Goal: Use online tool/utility: Utilize a website feature to perform a specific function

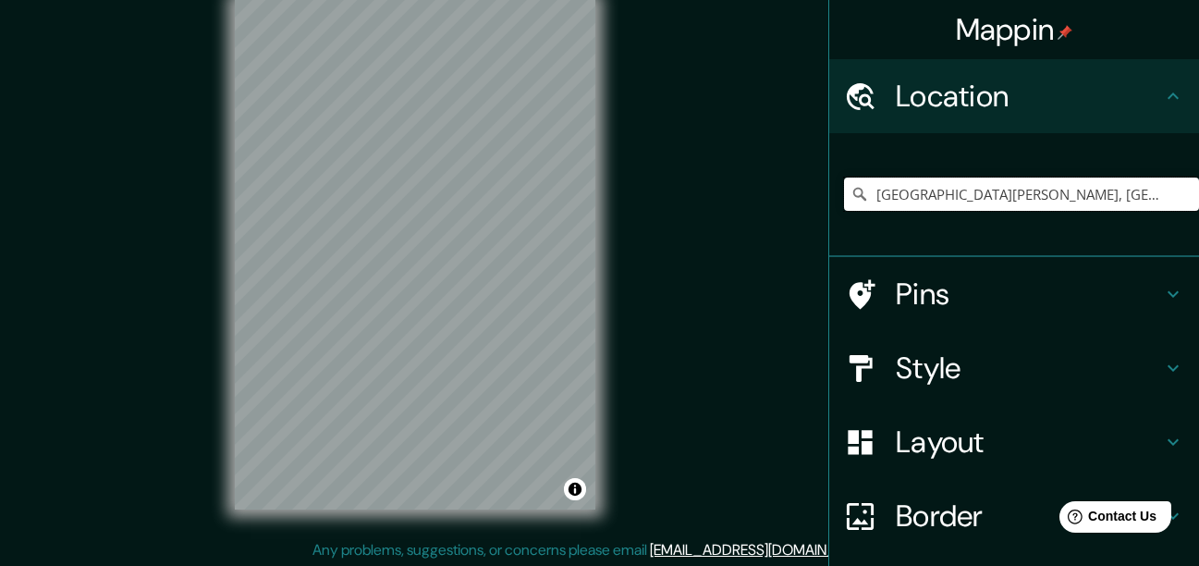
click at [961, 182] on input "[GEOGRAPHIC_DATA][PERSON_NAME], [GEOGRAPHIC_DATA], [GEOGRAPHIC_DATA], [GEOGRAPH…" at bounding box center [1021, 193] width 355 height 33
click at [1029, 196] on input "[GEOGRAPHIC_DATA][PERSON_NAME], [GEOGRAPHIC_DATA], [GEOGRAPHIC_DATA], [GEOGRAPH…" at bounding box center [1021, 193] width 355 height 33
click at [991, 88] on h4 "Location" at bounding box center [1029, 96] width 266 height 37
click at [1070, 195] on input "[GEOGRAPHIC_DATA][PERSON_NAME], [GEOGRAPHIC_DATA], [GEOGRAPHIC_DATA], [GEOGRAPH…" at bounding box center [1021, 193] width 355 height 33
click at [1096, 199] on input "[GEOGRAPHIC_DATA][PERSON_NAME], [GEOGRAPHIC_DATA], [GEOGRAPHIC_DATA], [GEOGRAPH…" at bounding box center [1021, 193] width 355 height 33
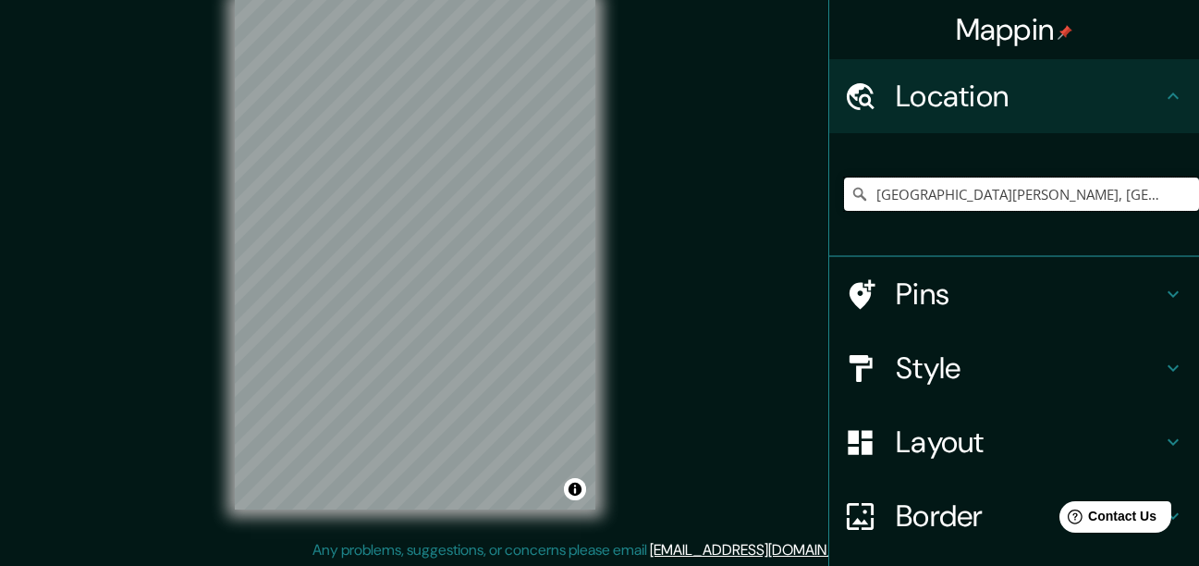
click at [1096, 199] on input "[GEOGRAPHIC_DATA][PERSON_NAME], [GEOGRAPHIC_DATA], [GEOGRAPHIC_DATA], [GEOGRAPH…" at bounding box center [1021, 193] width 355 height 33
drag, startPoint x: 1170, startPoint y: 192, endPoint x: 1157, endPoint y: 199, distance: 15.3
click at [1169, 192] on input "[GEOGRAPHIC_DATA][PERSON_NAME], [GEOGRAPHIC_DATA], [GEOGRAPHIC_DATA], [GEOGRAPH…" at bounding box center [1021, 193] width 355 height 33
click at [1162, 200] on input "[GEOGRAPHIC_DATA][PERSON_NAME], [GEOGRAPHIC_DATA], [GEOGRAPHIC_DATA], [GEOGRAPH…" at bounding box center [1021, 193] width 355 height 33
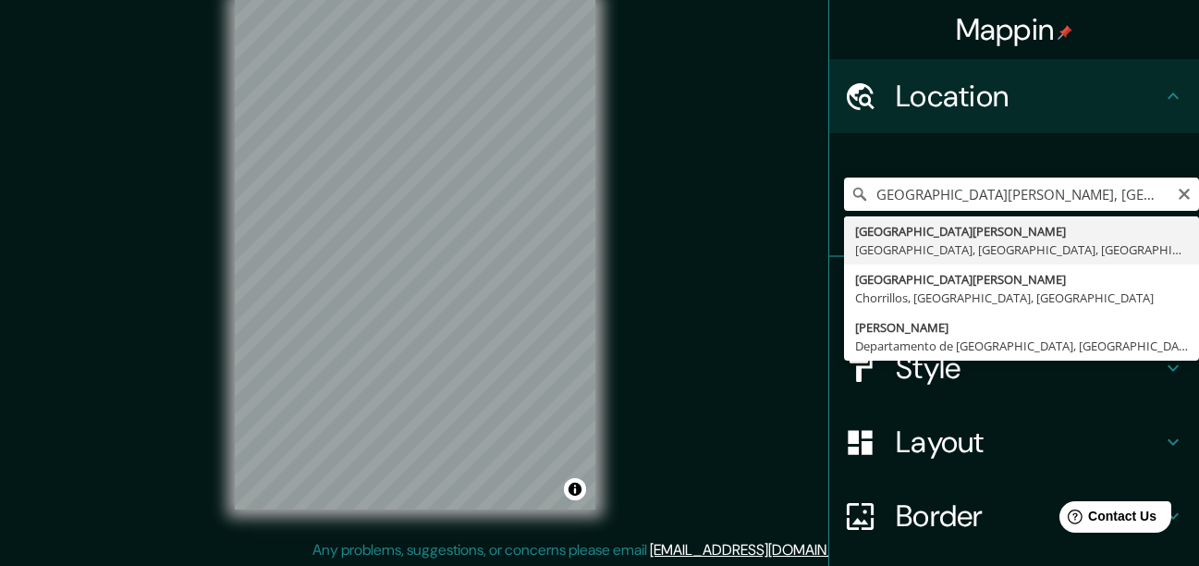
type input "[GEOGRAPHIC_DATA][PERSON_NAME], [GEOGRAPHIC_DATA], [GEOGRAPHIC_DATA], [GEOGRAPH…"
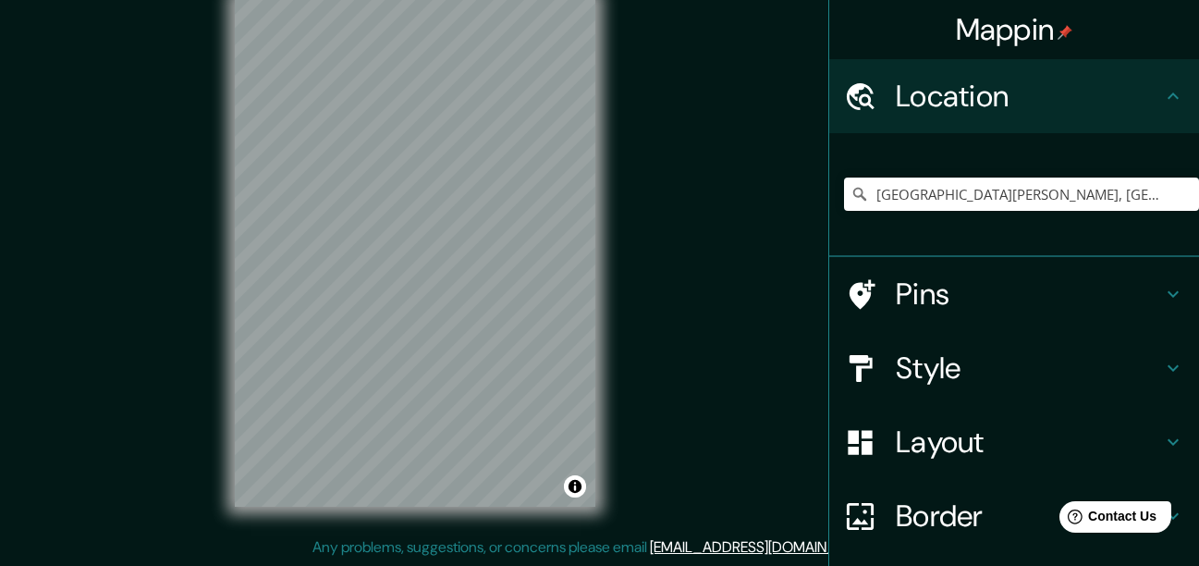
scroll to position [0, 0]
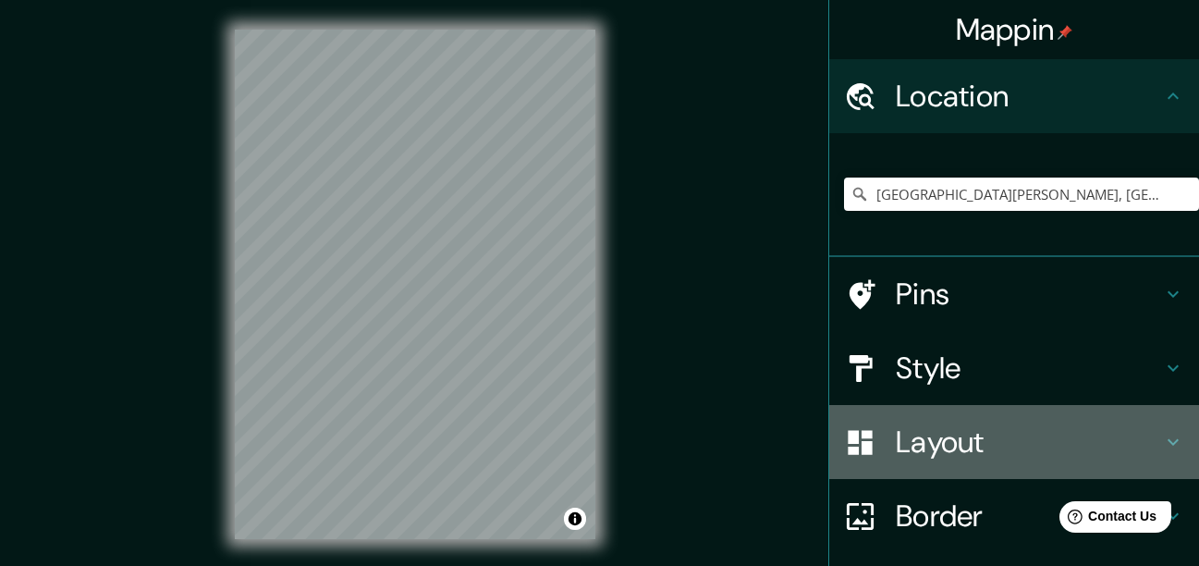
click at [960, 452] on h4 "Layout" at bounding box center [1029, 441] width 266 height 37
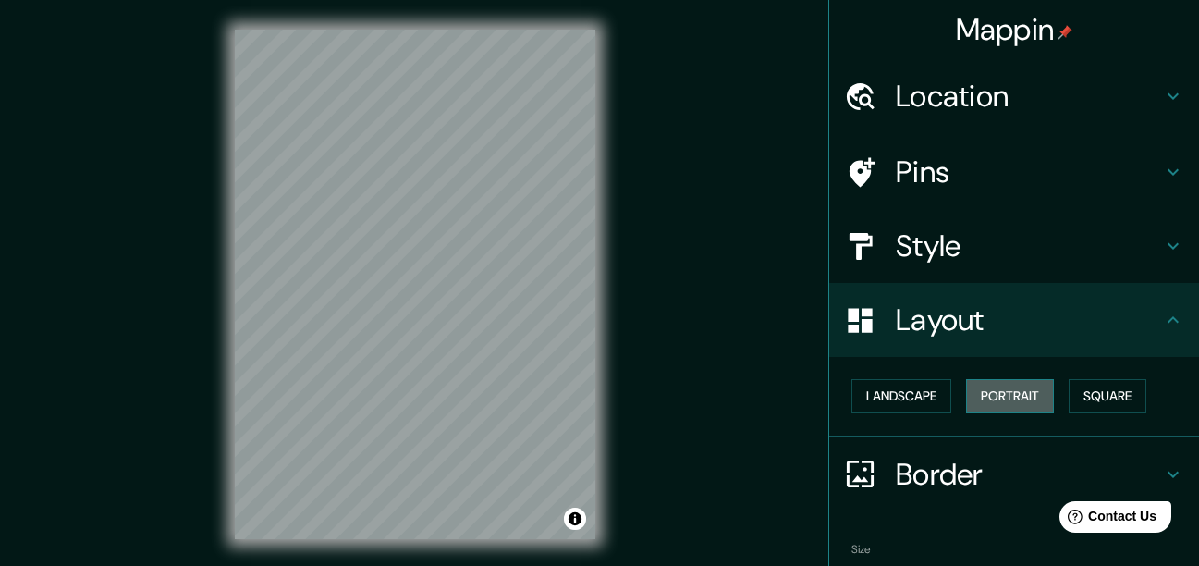
click at [1007, 389] on button "Portrait" at bounding box center [1010, 396] width 88 height 34
click at [1077, 396] on button "Square" at bounding box center [1108, 396] width 78 height 34
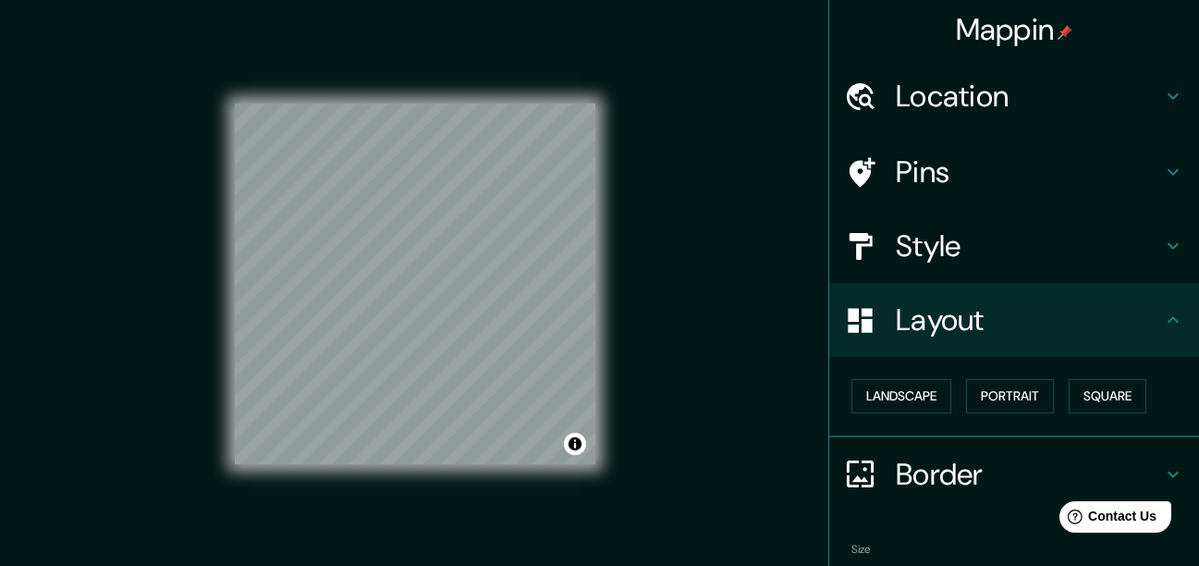
click at [912, 457] on h4 "Border" at bounding box center [1029, 474] width 266 height 37
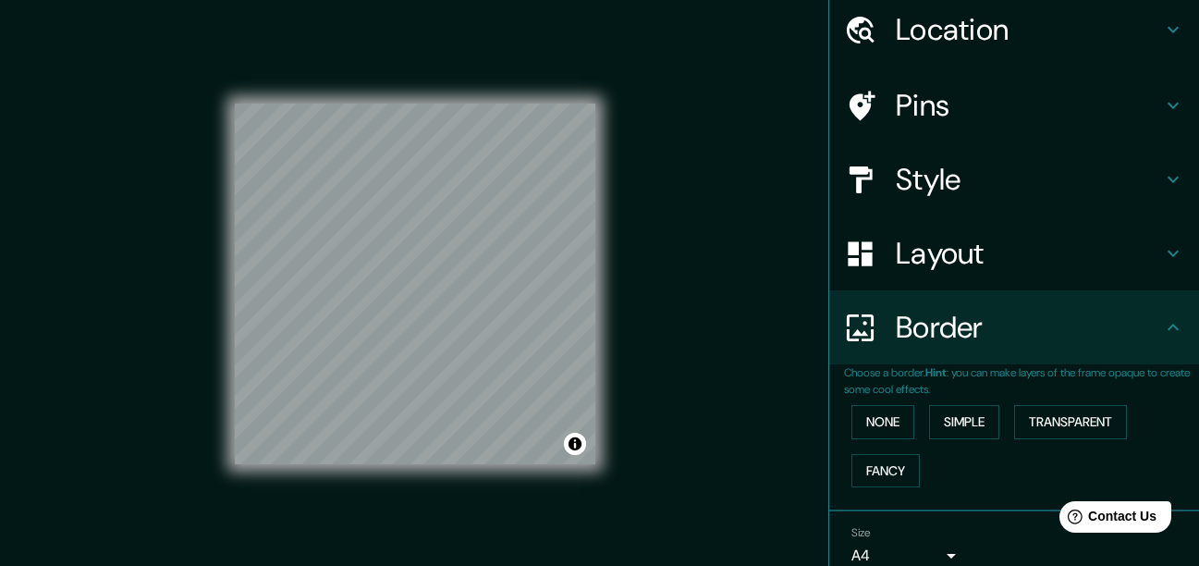
scroll to position [150, 0]
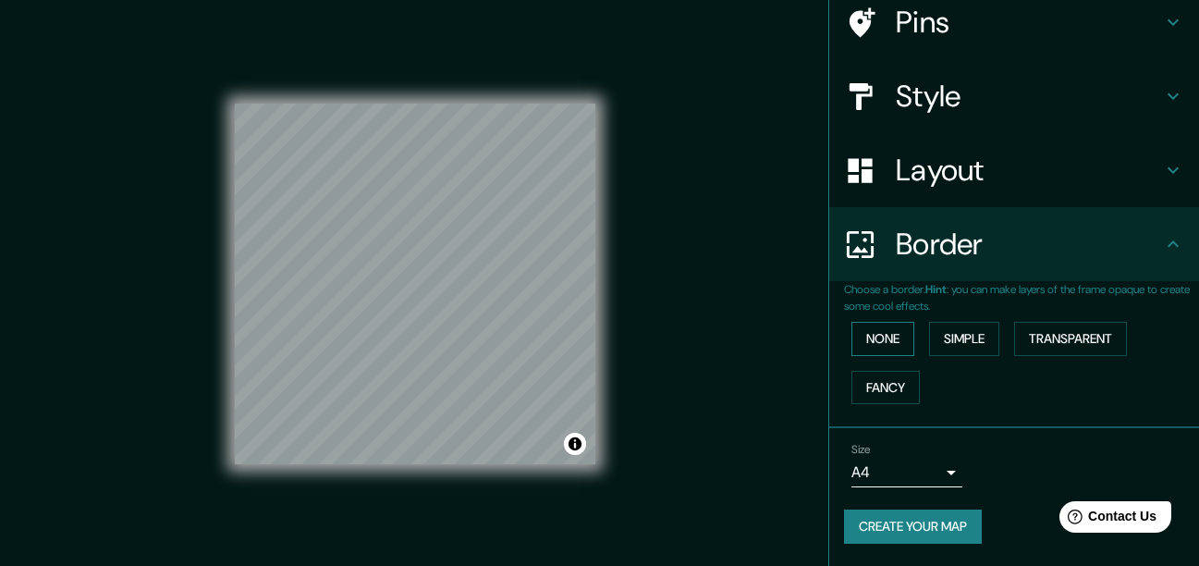
click at [881, 349] on button "None" at bounding box center [882, 339] width 63 height 34
click at [979, 326] on button "Simple" at bounding box center [964, 339] width 70 height 34
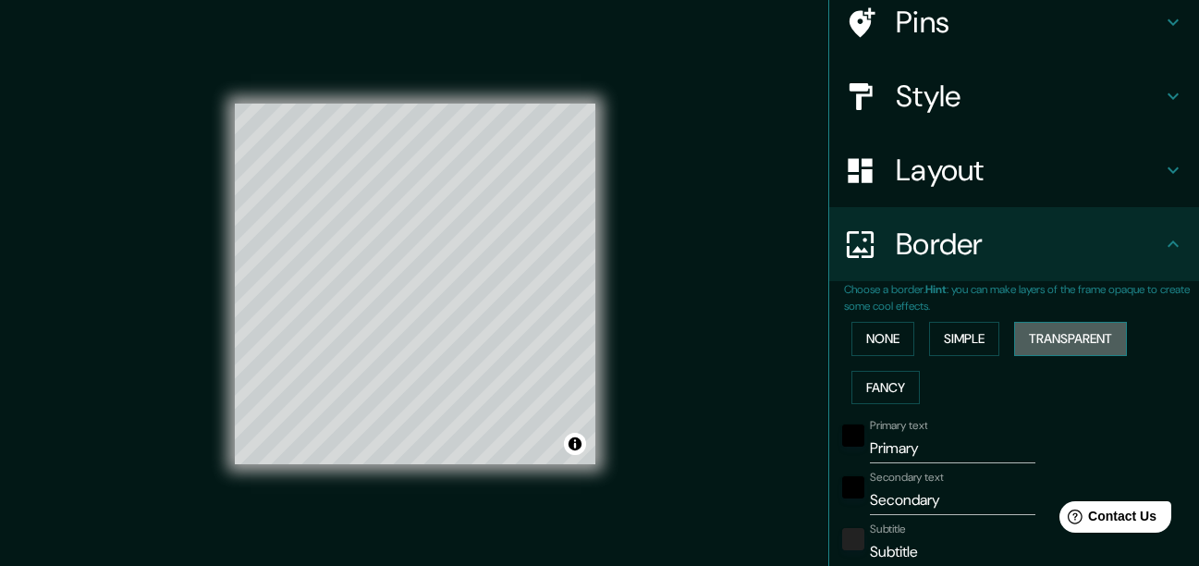
click at [1041, 345] on button "Transparent" at bounding box center [1070, 339] width 113 height 34
drag, startPoint x: 869, startPoint y: 395, endPoint x: 875, endPoint y: 378, distance: 17.5
click at [869, 396] on button "Fancy" at bounding box center [885, 388] width 68 height 34
click at [864, 343] on button "None" at bounding box center [882, 339] width 63 height 34
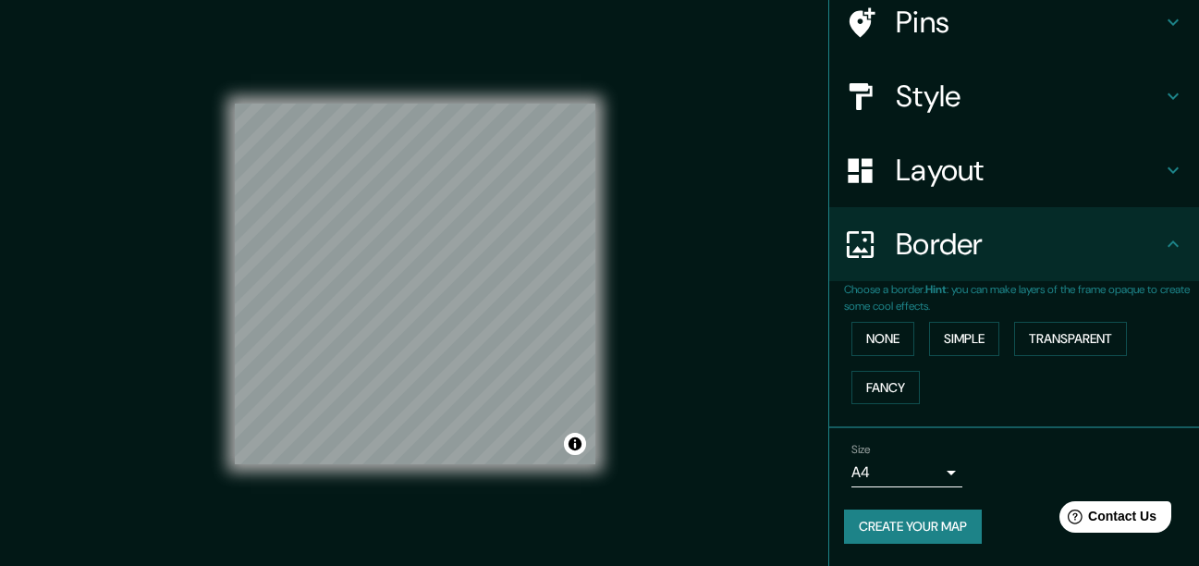
click at [919, 91] on h4 "Style" at bounding box center [1029, 96] width 266 height 37
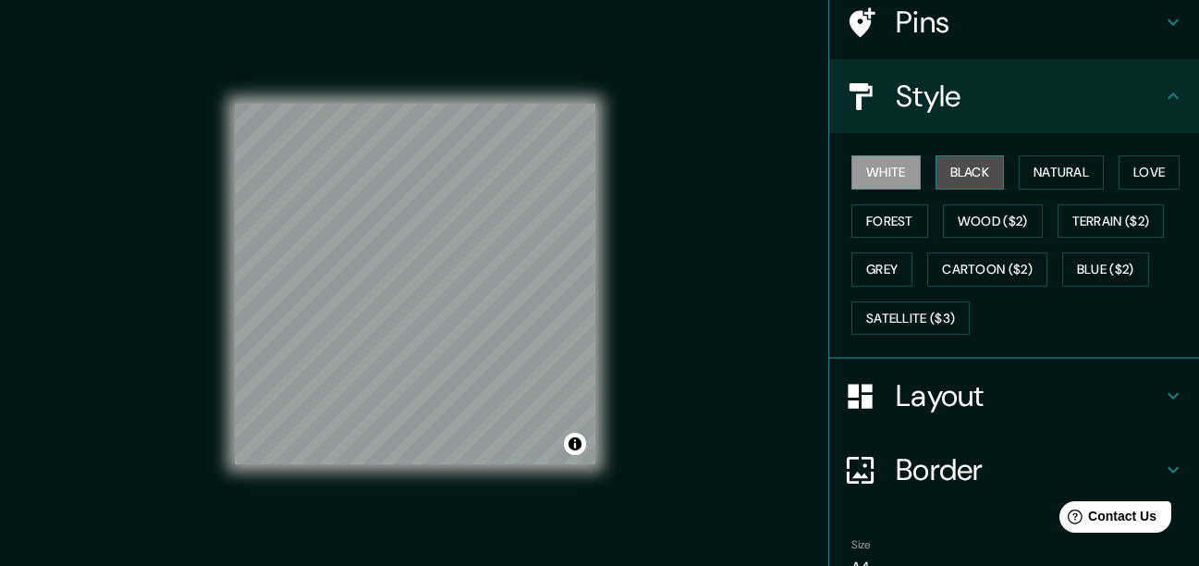
click at [936, 175] on button "Black" at bounding box center [970, 172] width 69 height 34
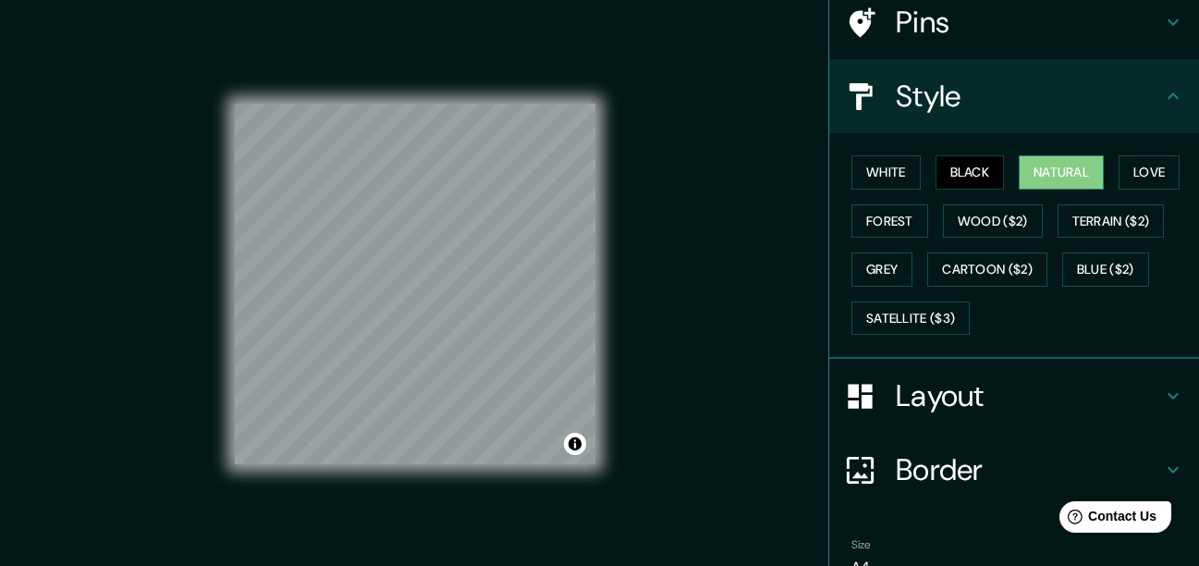
click at [1030, 171] on button "Natural" at bounding box center [1061, 172] width 85 height 34
click at [1083, 220] on button "Terrain ($2)" at bounding box center [1111, 221] width 107 height 34
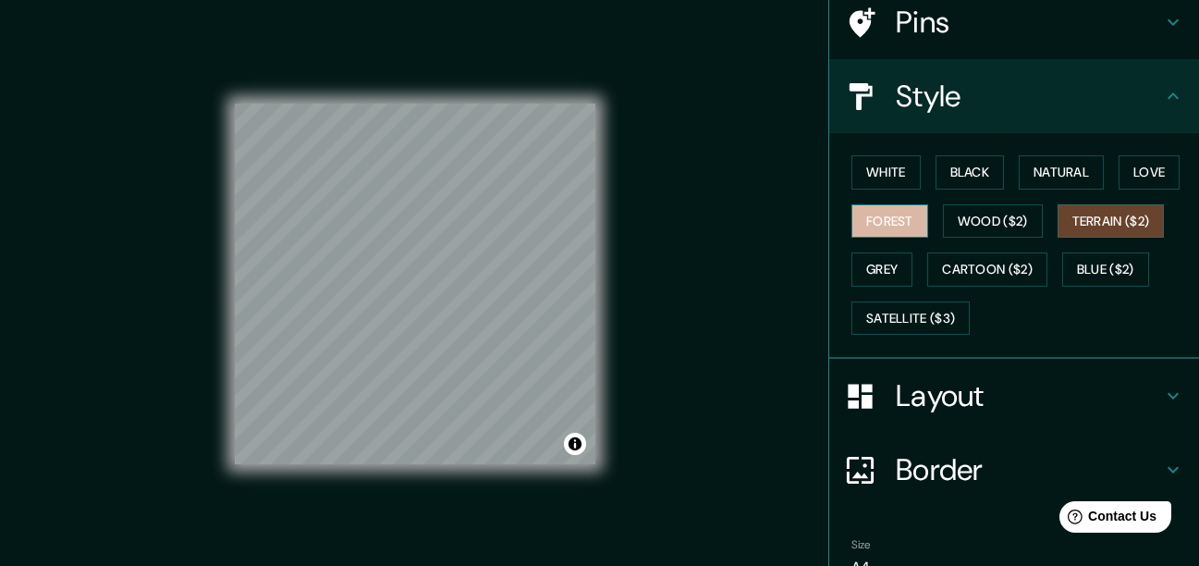
click at [902, 220] on button "Forest" at bounding box center [889, 221] width 77 height 34
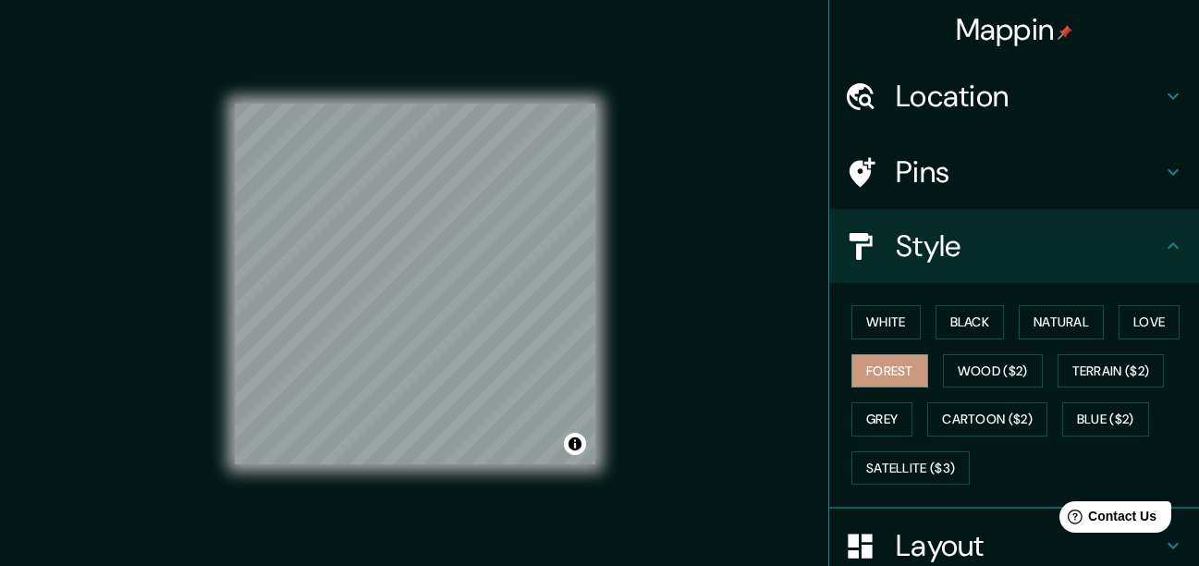
click at [950, 164] on h4 "Pins" at bounding box center [1029, 171] width 266 height 37
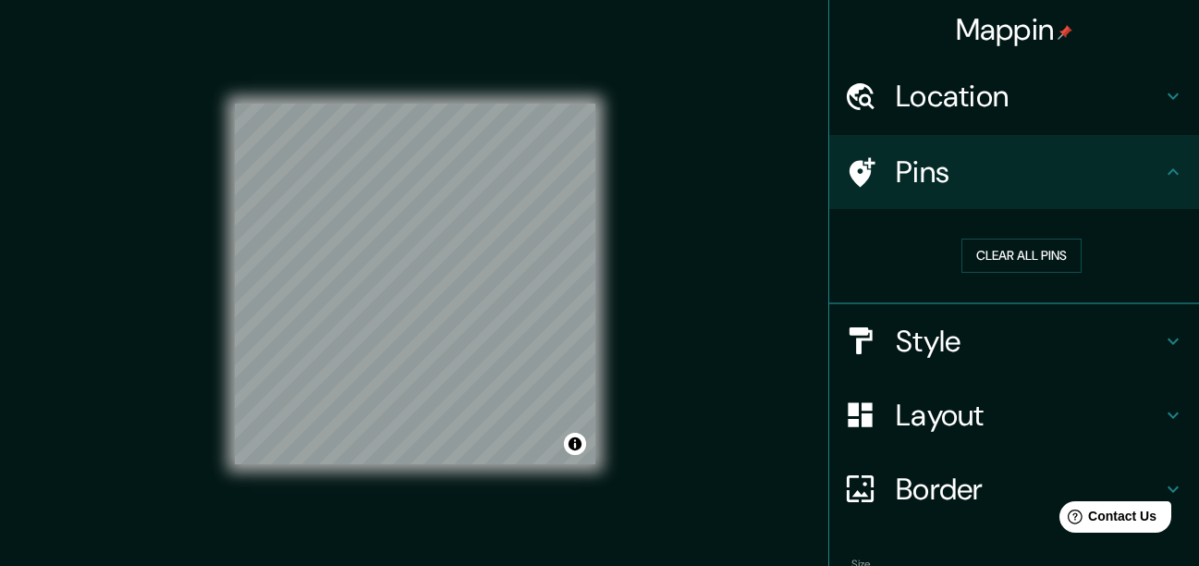
click at [936, 106] on h4 "Location" at bounding box center [1029, 96] width 266 height 37
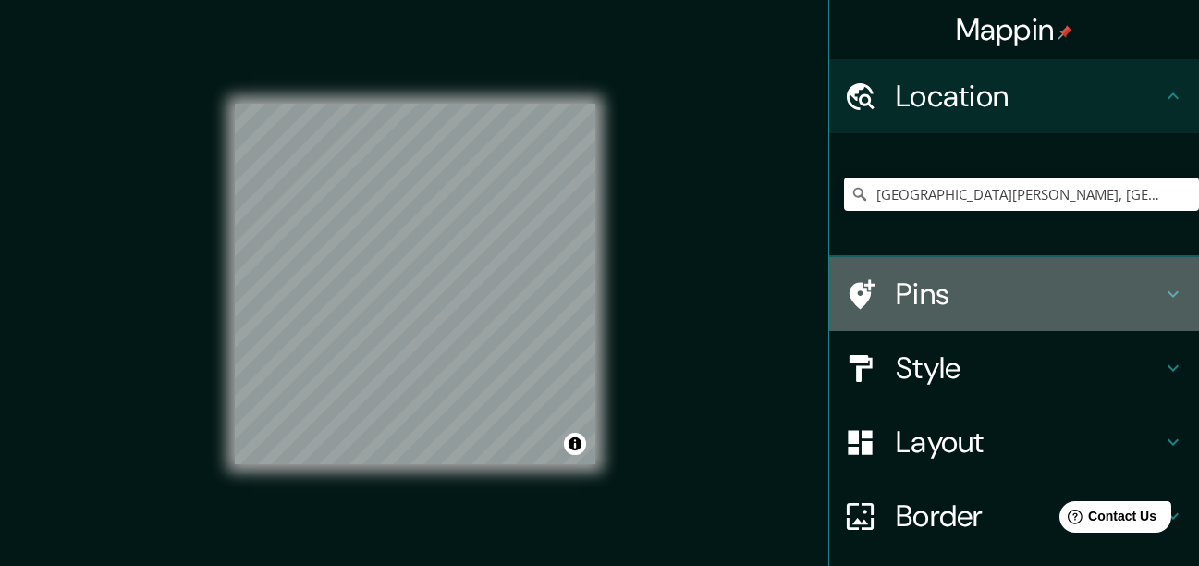
click at [933, 274] on div "Pins" at bounding box center [1014, 294] width 370 height 74
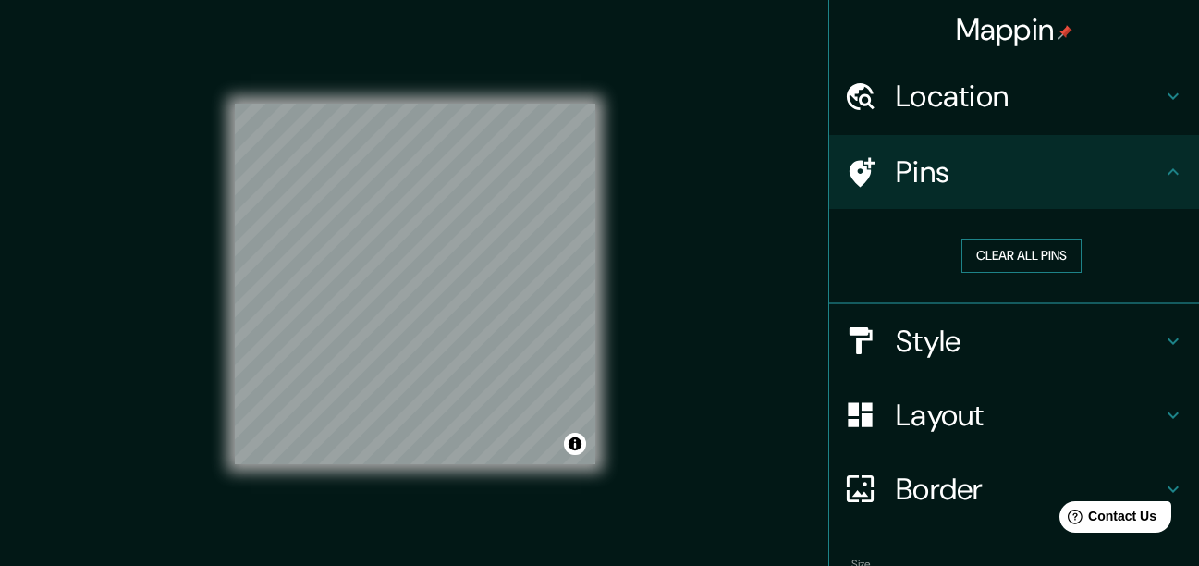
click at [961, 263] on button "Clear all pins" at bounding box center [1021, 256] width 120 height 34
click at [998, 238] on div "Clear all pins" at bounding box center [1021, 256] width 355 height 64
click at [1002, 244] on button "Clear all pins" at bounding box center [1021, 256] width 120 height 34
